Goal: Connect with others: Connect with others

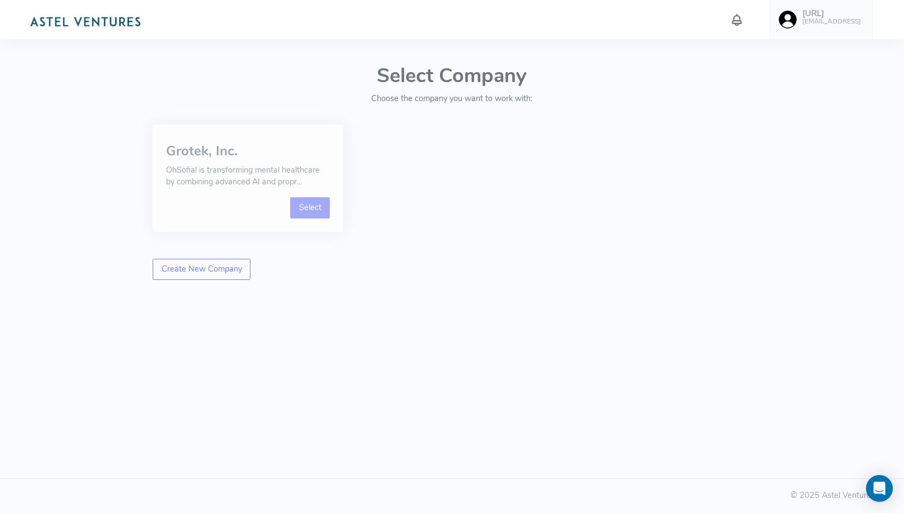
click at [301, 207] on link "Select" at bounding box center [310, 207] width 40 height 21
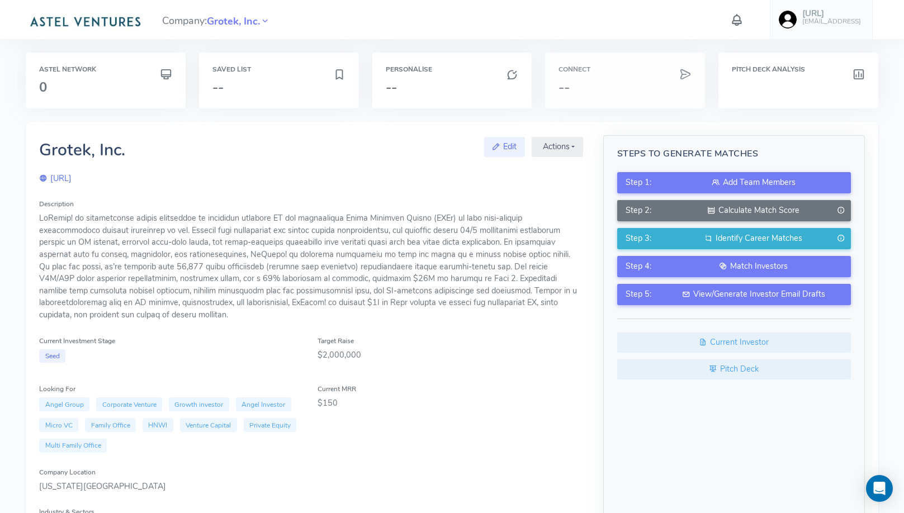
click at [589, 68] on h6 "Connect" at bounding box center [625, 69] width 133 height 7
